Goal: Transaction & Acquisition: Subscribe to service/newsletter

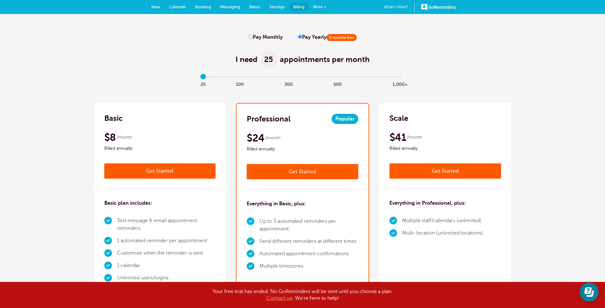
click at [257, 37] on label "Pay Monthly" at bounding box center [266, 37] width 34 height 6
click at [253, 37] on input "Pay Monthly" at bounding box center [251, 37] width 4 height 4
radio input "true"
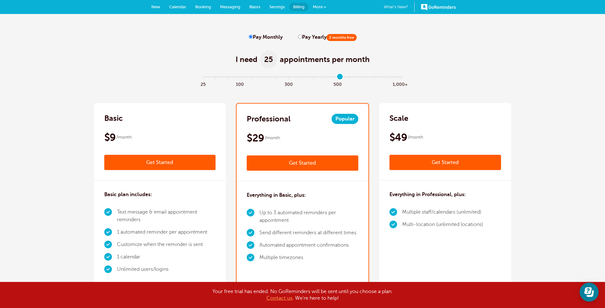
type input "11"
click at [337, 79] on input "range" at bounding box center [303, 78] width 206 height 1
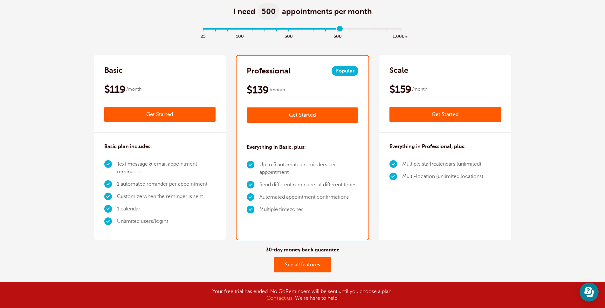
scroll to position [64, 0]
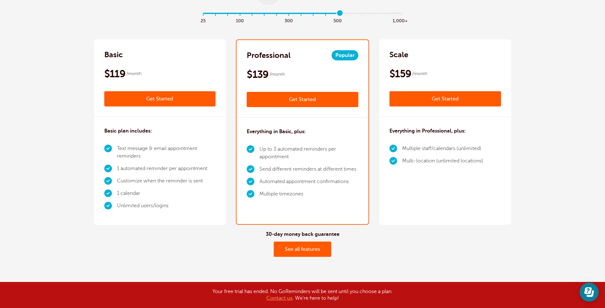
click at [299, 252] on link "See all features" at bounding box center [303, 249] width 58 height 15
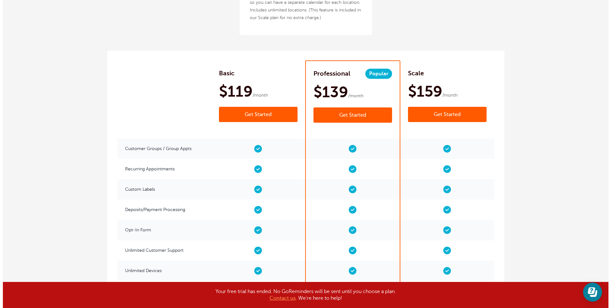
scroll to position [923, 0]
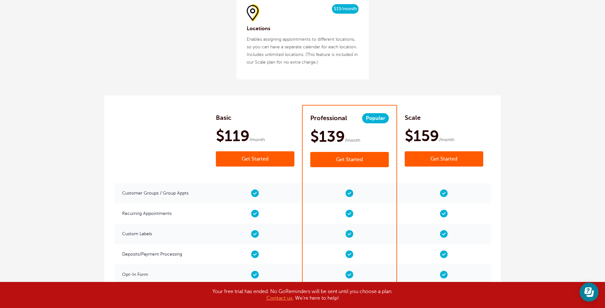
click at [347, 155] on link "Get Started" at bounding box center [349, 159] width 79 height 15
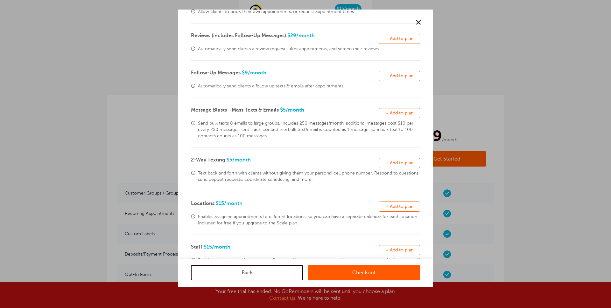
scroll to position [95, 0]
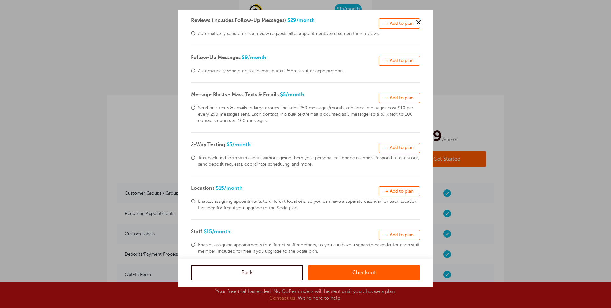
click at [389, 98] on span "+ Add to plan" at bounding box center [399, 97] width 28 height 5
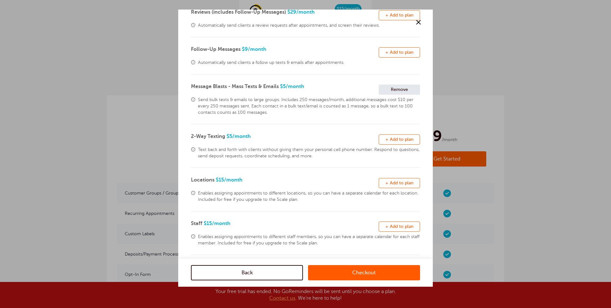
scroll to position [108, 0]
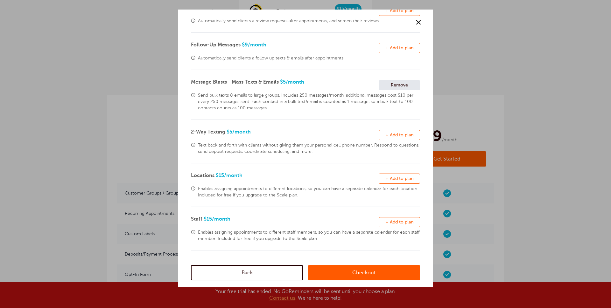
click at [394, 133] on span "+ Add to plan" at bounding box center [399, 135] width 28 height 5
click at [392, 219] on button "Remove + Add to plan" at bounding box center [399, 222] width 41 height 10
click at [344, 272] on link "Checkout" at bounding box center [364, 272] width 112 height 15
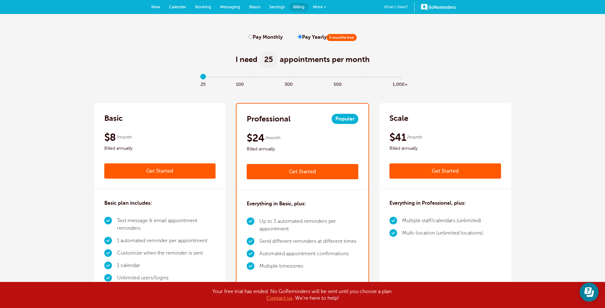
click at [254, 38] on label "Pay Monthly" at bounding box center [266, 37] width 34 height 6
click at [253, 38] on input "Pay Monthly" at bounding box center [251, 37] width 4 height 4
radio input "true"
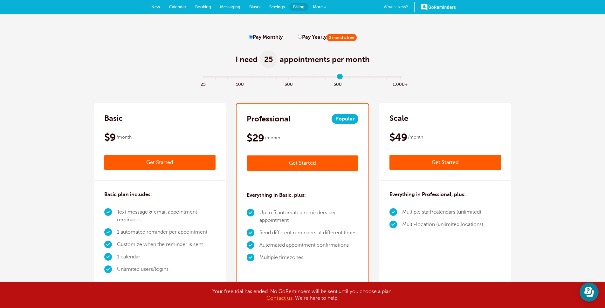
type input "11"
click at [340, 79] on input "range" at bounding box center [303, 78] width 206 height 1
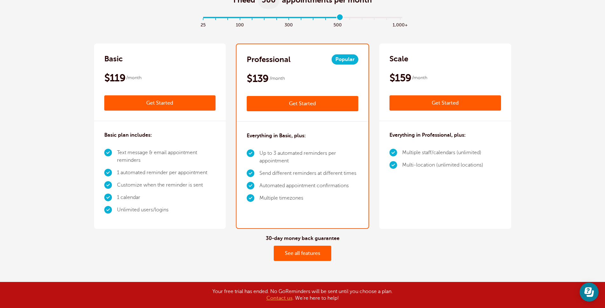
scroll to position [64, 0]
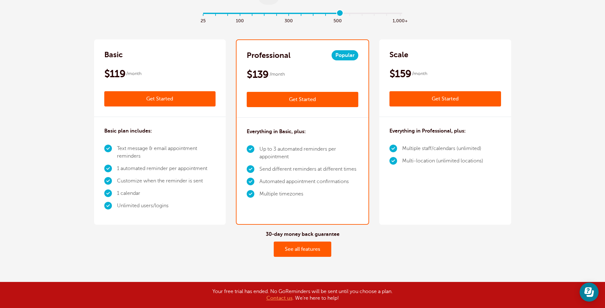
click at [298, 252] on link "See all features" at bounding box center [303, 249] width 58 height 15
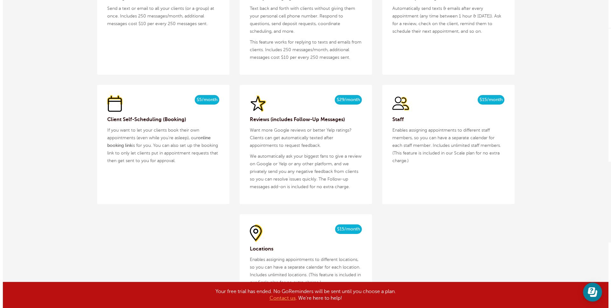
scroll to position [1019, 0]
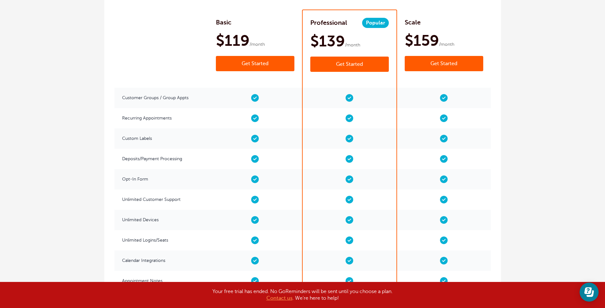
click at [351, 67] on link "Get Started" at bounding box center [349, 64] width 79 height 15
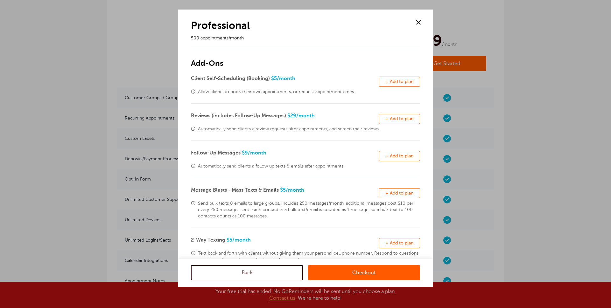
click at [327, 270] on link "Checkout" at bounding box center [364, 272] width 112 height 15
